Goal: Information Seeking & Learning: Learn about a topic

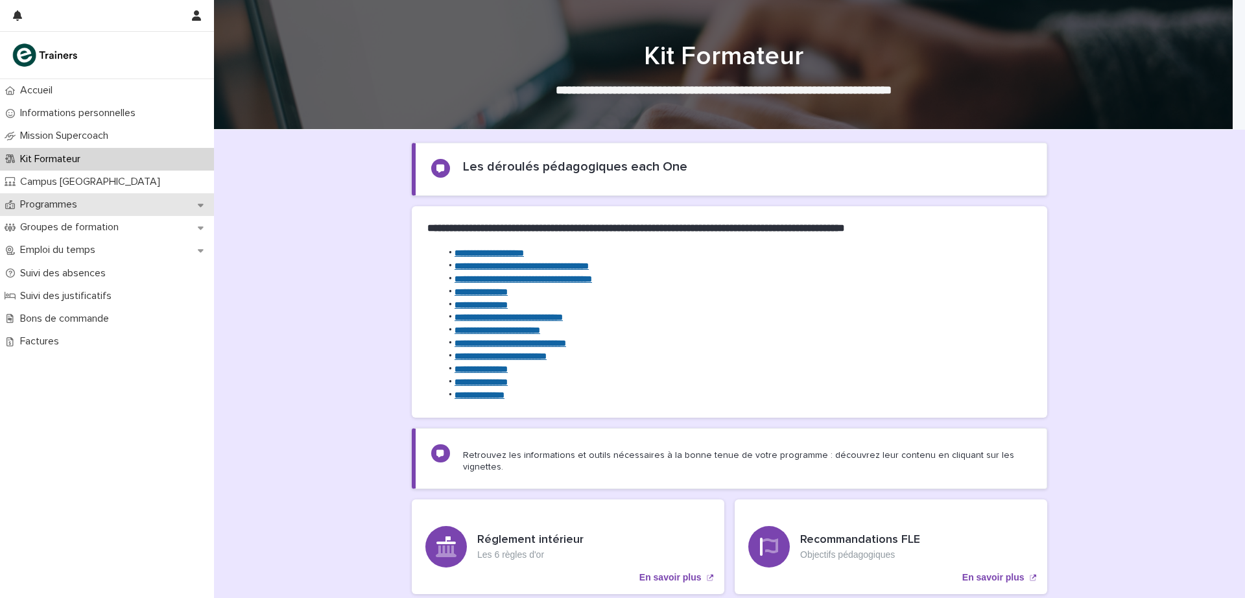
click at [104, 201] on div "Programmes" at bounding box center [107, 204] width 214 height 23
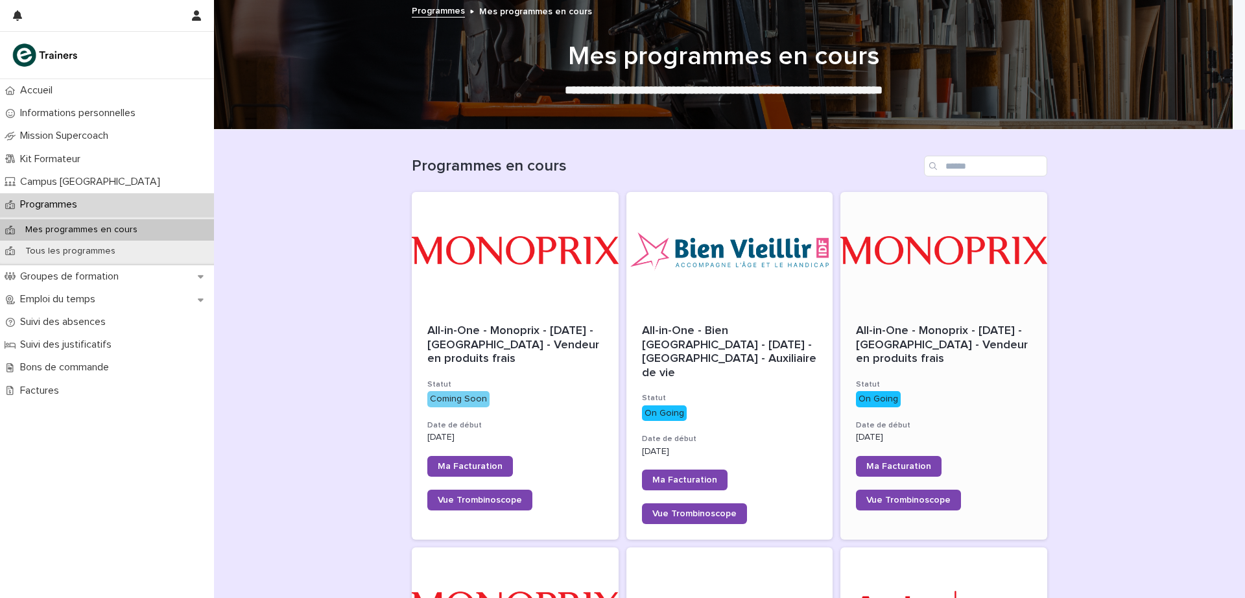
click at [911, 344] on span "All-in-One - Monoprix - [DATE] - [GEOGRAPHIC_DATA] - Vendeur en produits frais" at bounding box center [943, 345] width 175 height 40
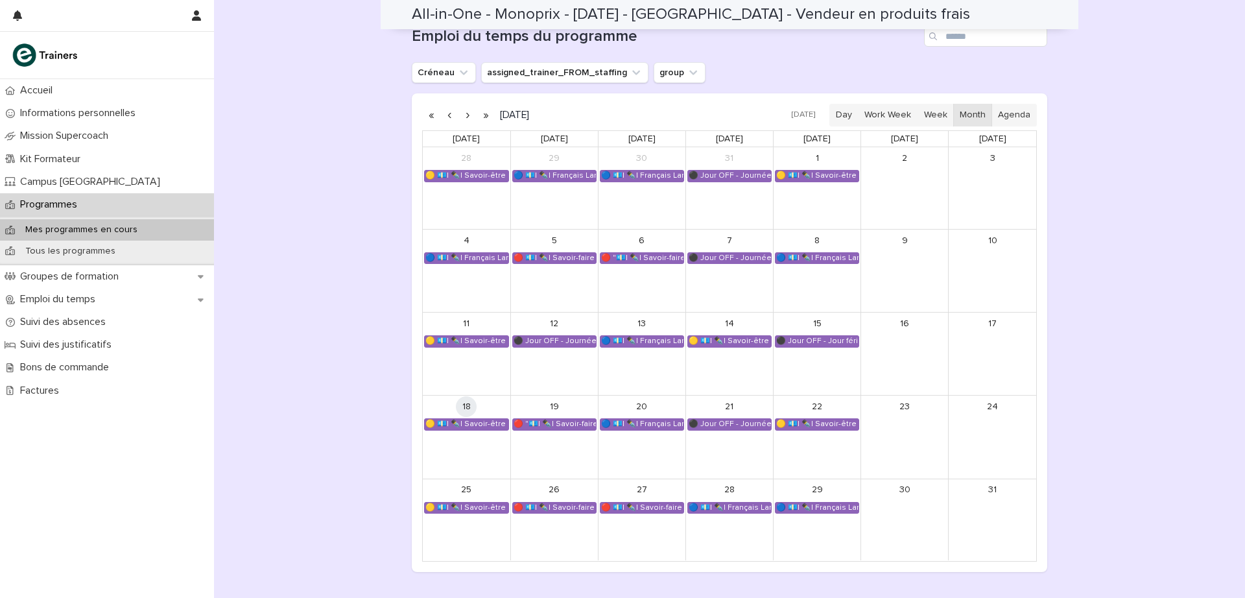
scroll to position [884, 0]
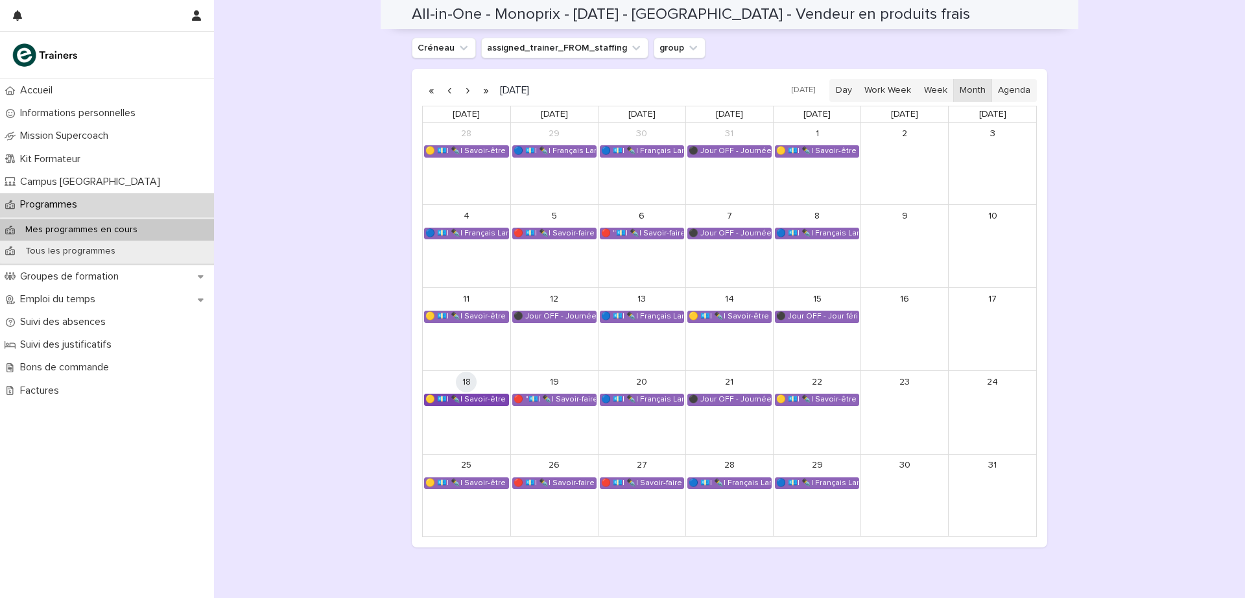
click at [469, 398] on div "🟡 💶| ✒️| Savoir-être métier - Gestion du stress et des imprévus dans un espace …" at bounding box center [467, 399] width 84 height 10
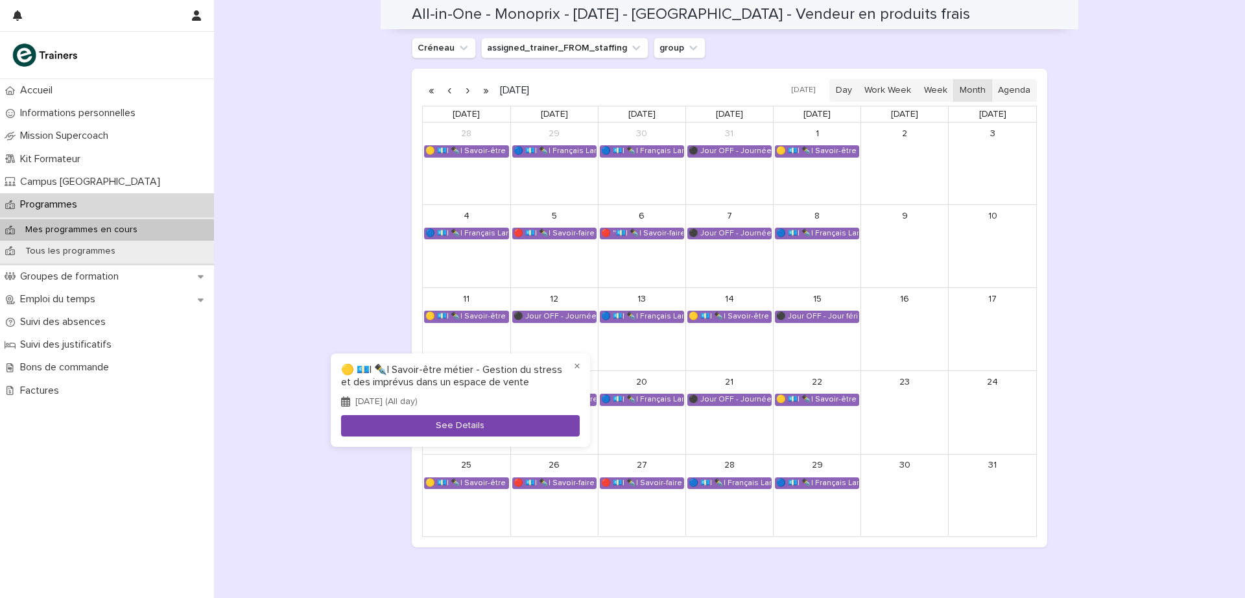
click at [450, 427] on button "See Details" at bounding box center [460, 425] width 239 height 21
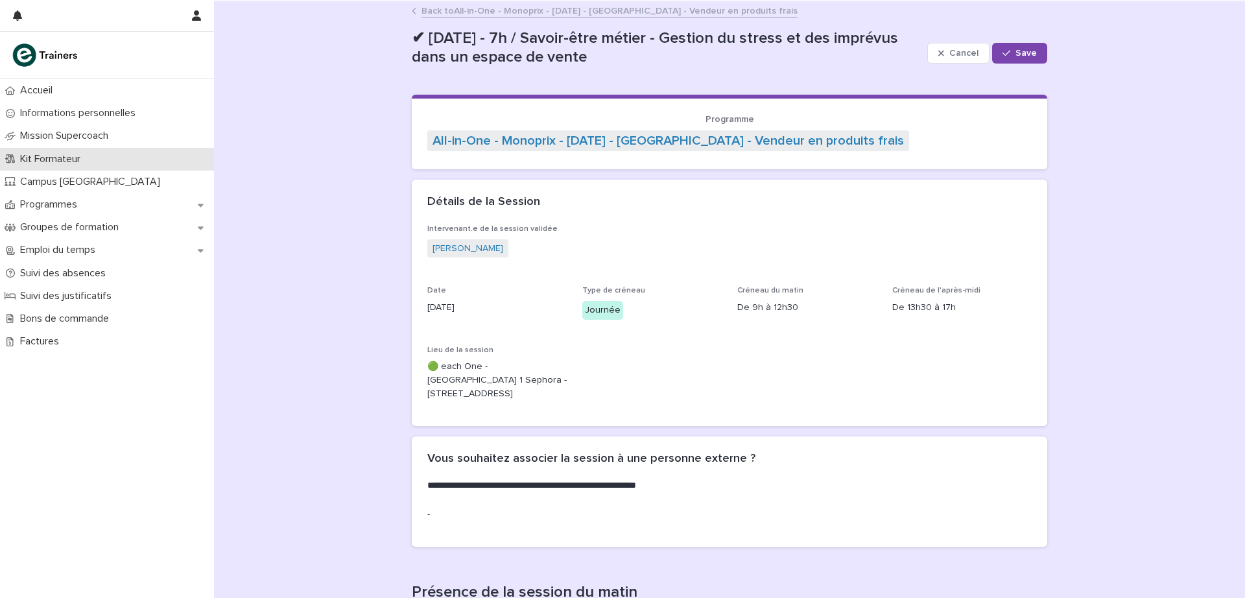
click at [69, 154] on p "Kit Formateur" at bounding box center [53, 159] width 76 height 12
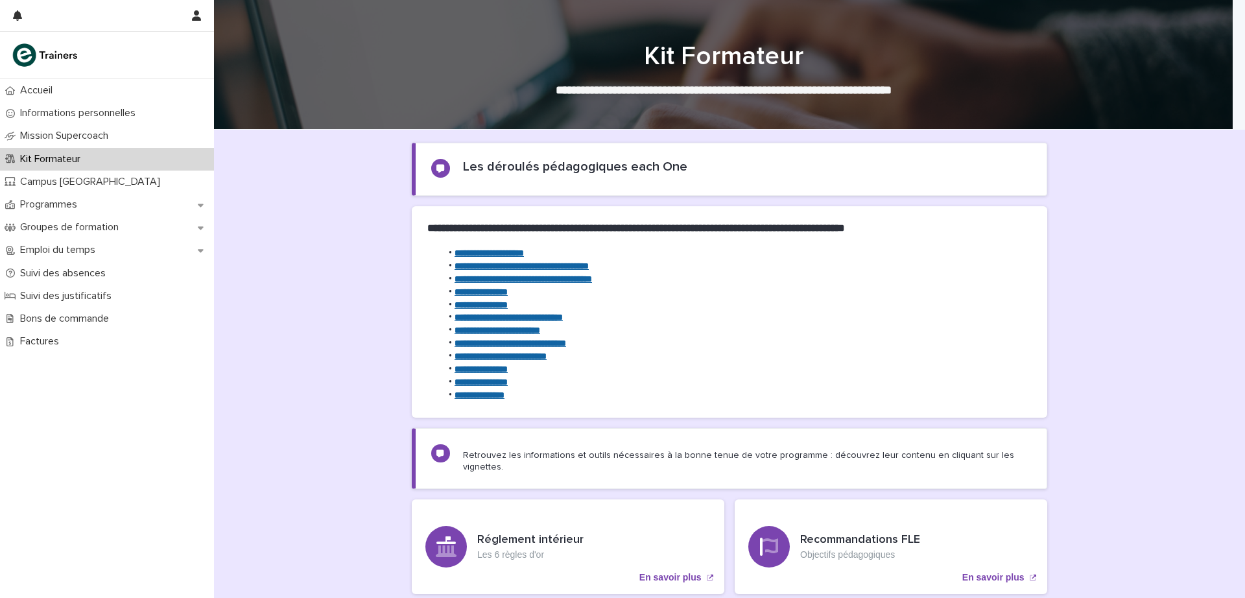
click at [478, 314] on strong "**********" at bounding box center [509, 317] width 108 height 9
